Goal: Find contact information

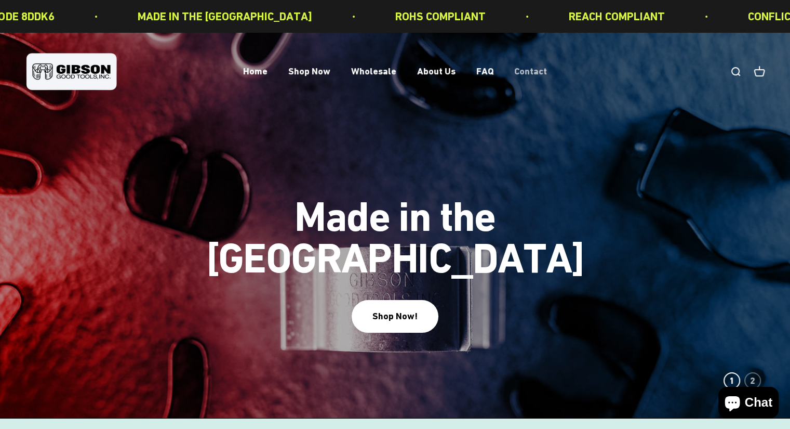
click at [522, 76] on link "Contact" at bounding box center [530, 71] width 33 height 11
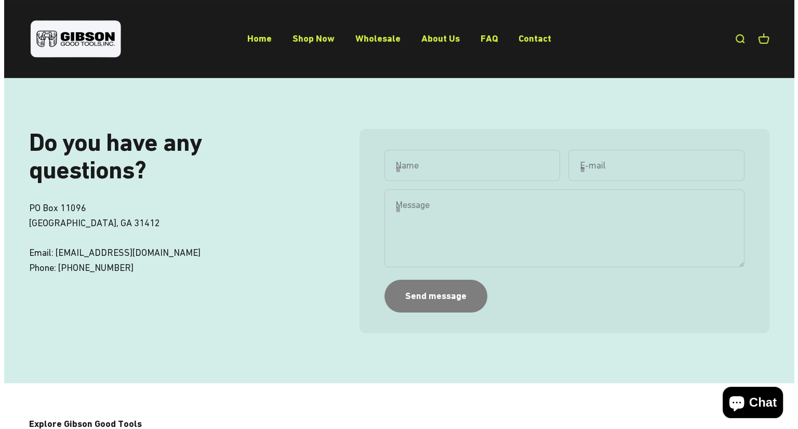
scroll to position [106, 0]
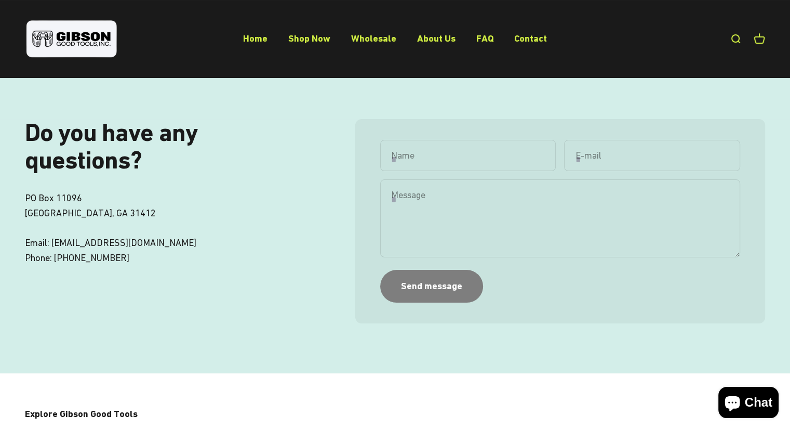
click at [104, 218] on p "PO Box 11096 Savannah, GA 31412 Email: sales@gibsongoodtools.com Phone: 912.358…" at bounding box center [171, 228] width 293 height 75
drag, startPoint x: 51, startPoint y: 215, endPoint x: 174, endPoint y: 209, distance: 122.8
click at [174, 209] on p "PO Box 11096 Savannah, GA 31412 Email: sales@gibsongoodtools.com Phone: 912.358…" at bounding box center [171, 228] width 293 height 75
copy p "sales@gibsongoodtools.com"
click at [200, 227] on p "PO Box 11096 Savannah, GA 31412 Email: sales@gibsongoodtools.com Phone: 912.358…" at bounding box center [171, 228] width 293 height 75
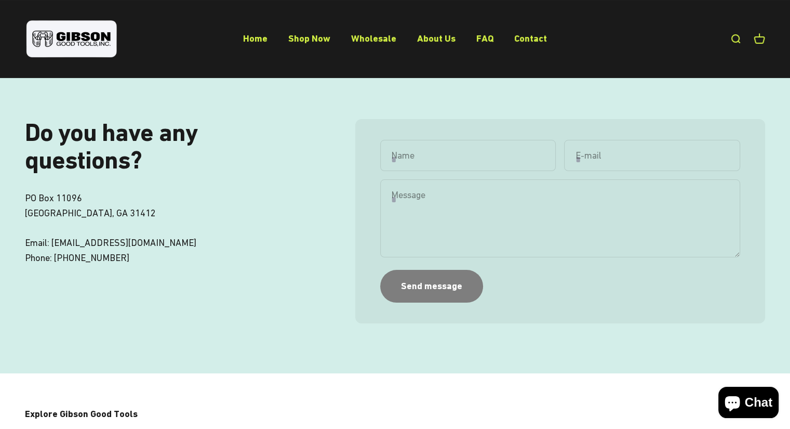
click at [731, 45] on link "Open search" at bounding box center [735, 38] width 11 height 11
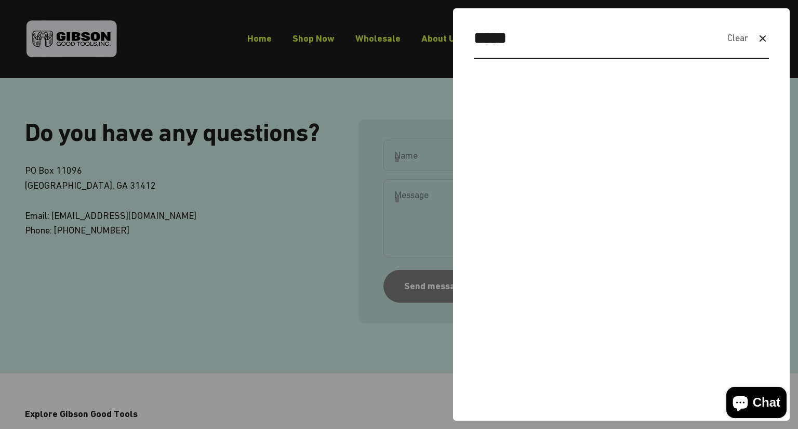
type input "*****"
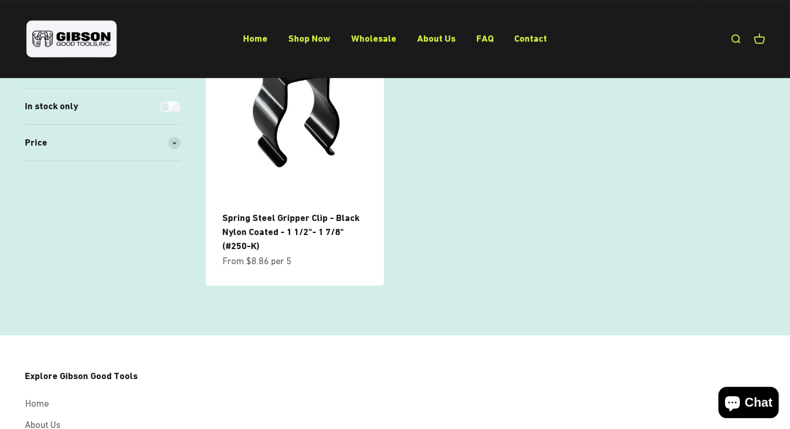
scroll to position [259, 0]
